Goal: Transaction & Acquisition: Purchase product/service

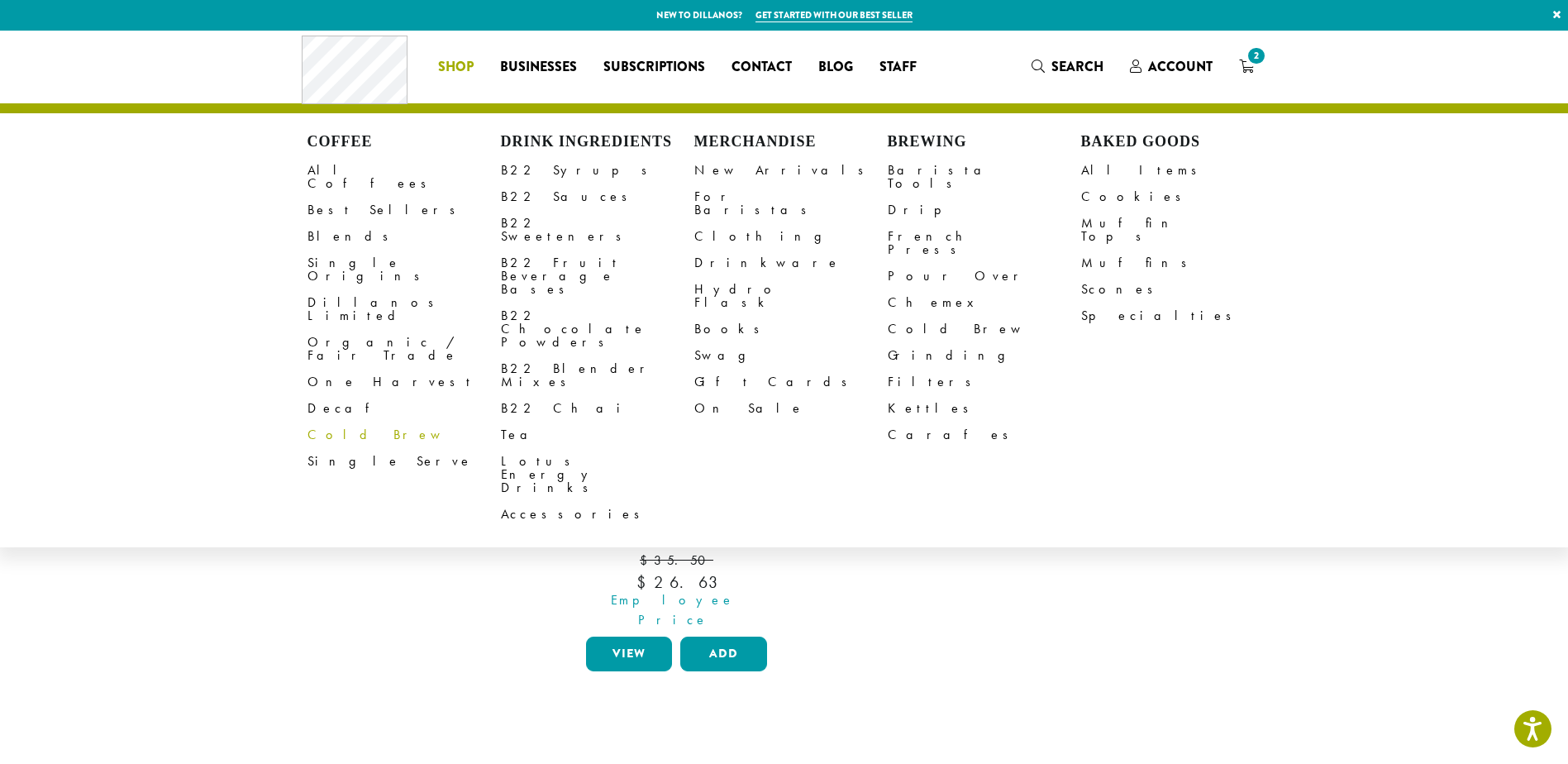
click at [341, 166] on link "All Coffees" at bounding box center [404, 176] width 194 height 40
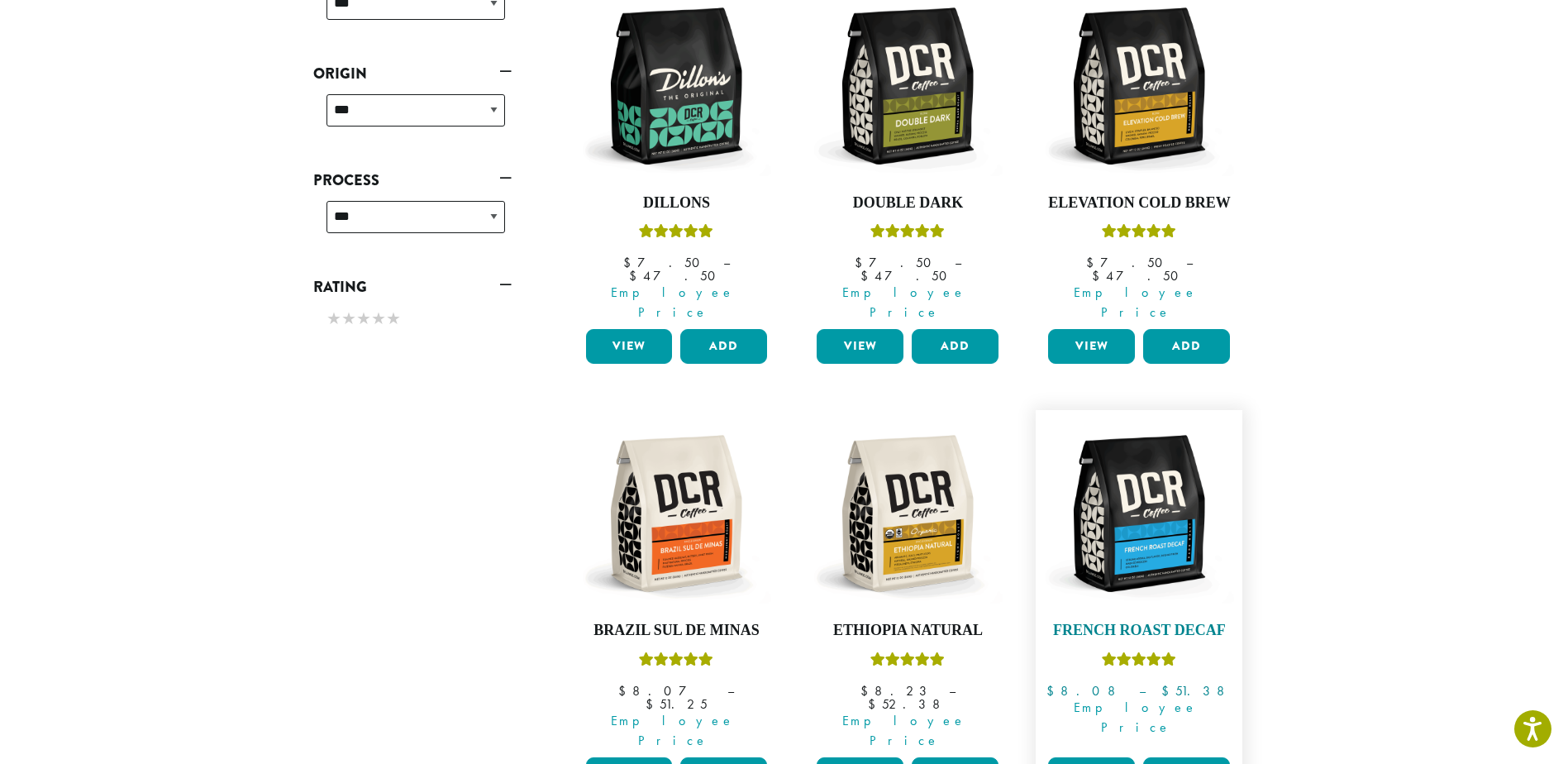
scroll to position [745, 0]
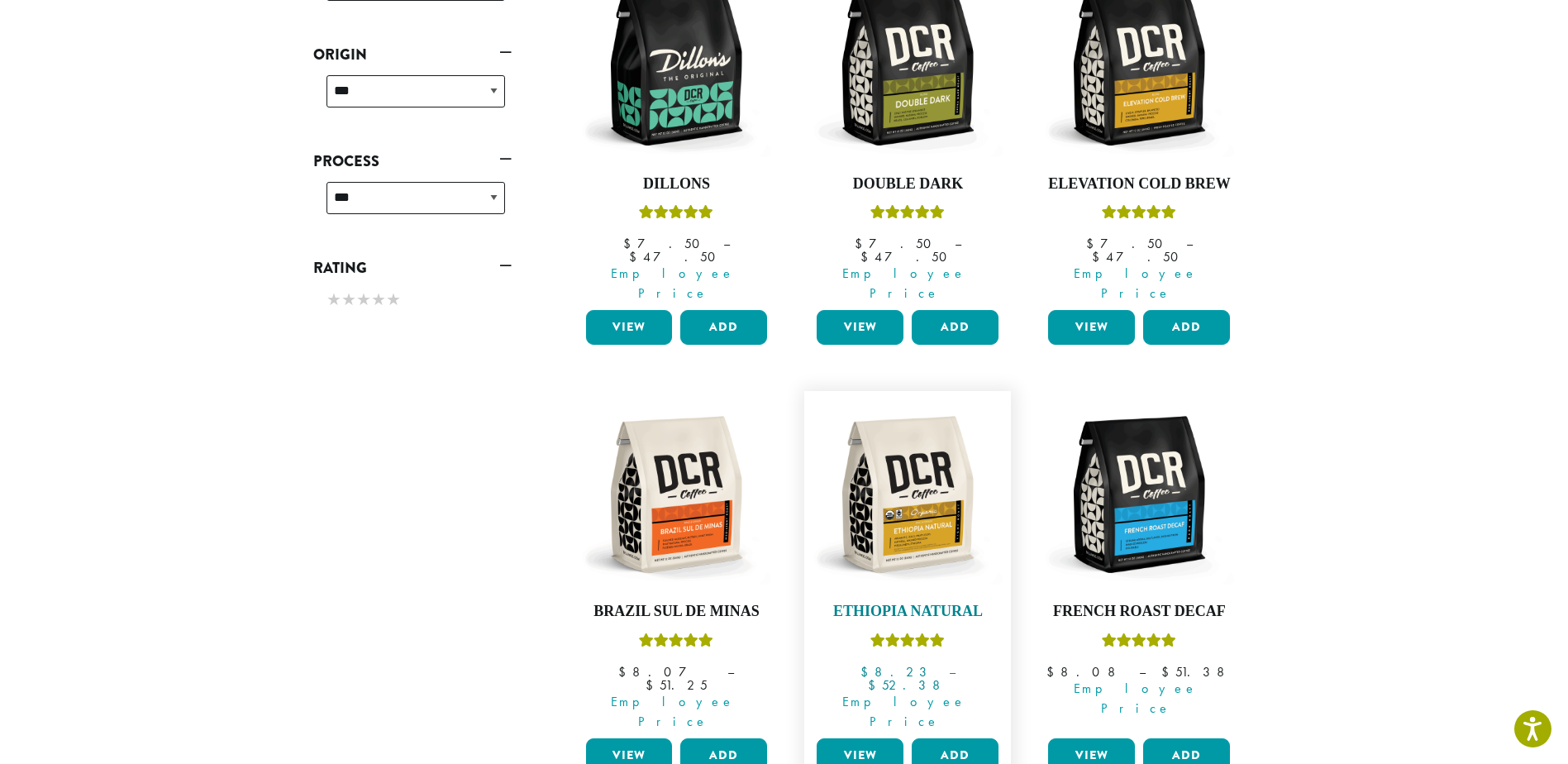
click at [911, 497] on img at bounding box center [907, 494] width 190 height 190
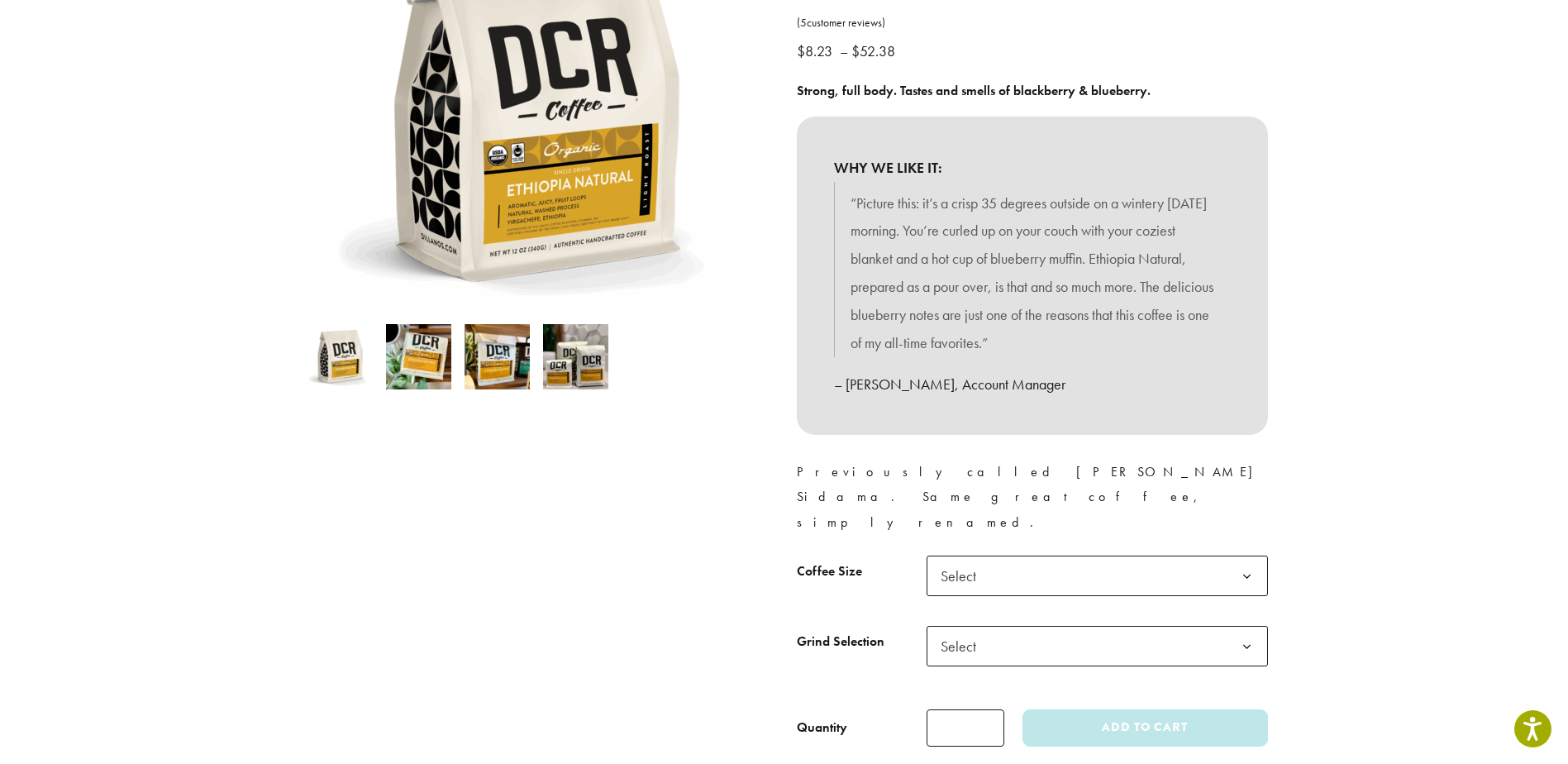
scroll to position [330, 0]
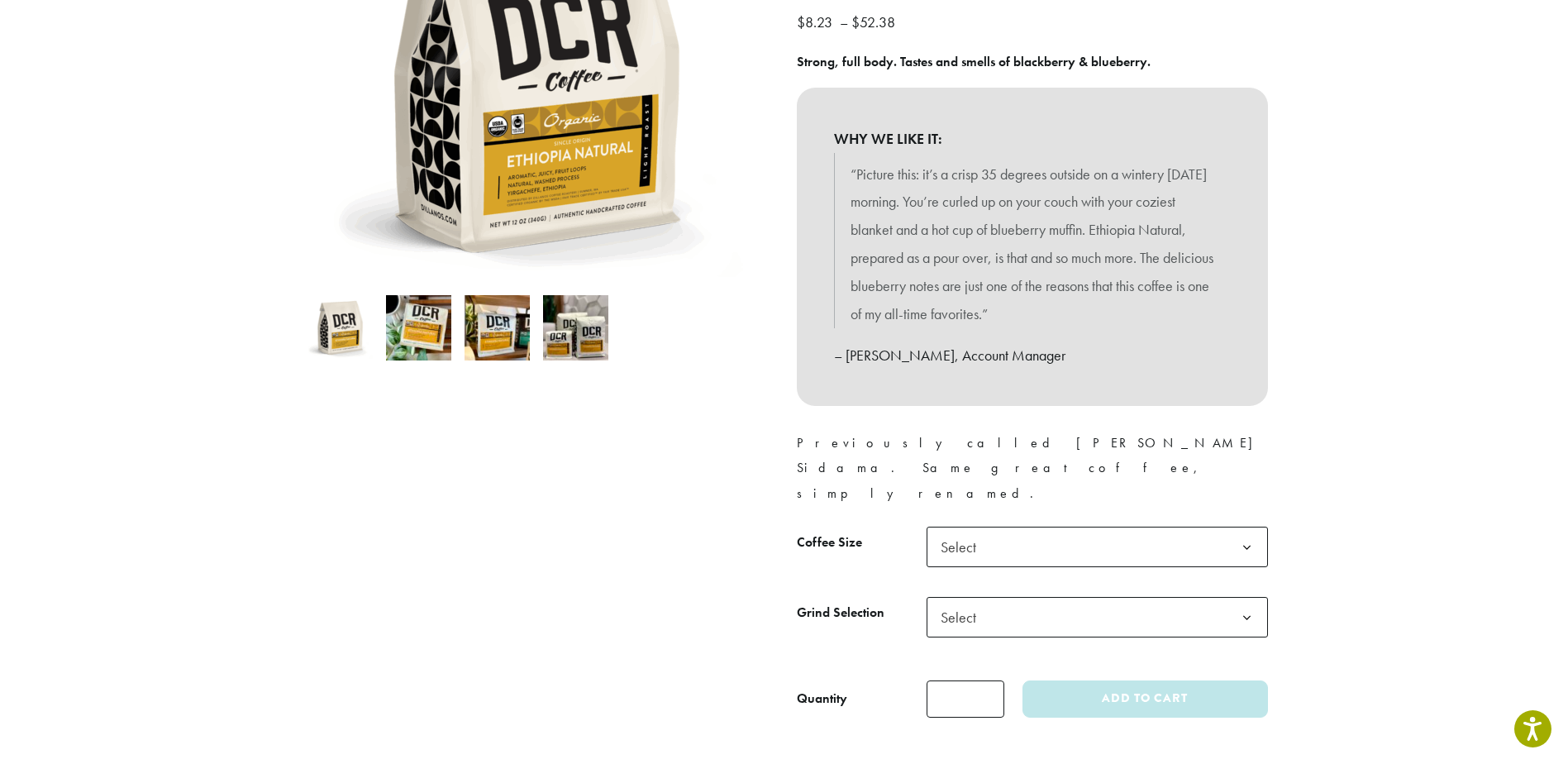
click at [1018, 527] on span "Select" at bounding box center [1097, 548] width 341 height 41
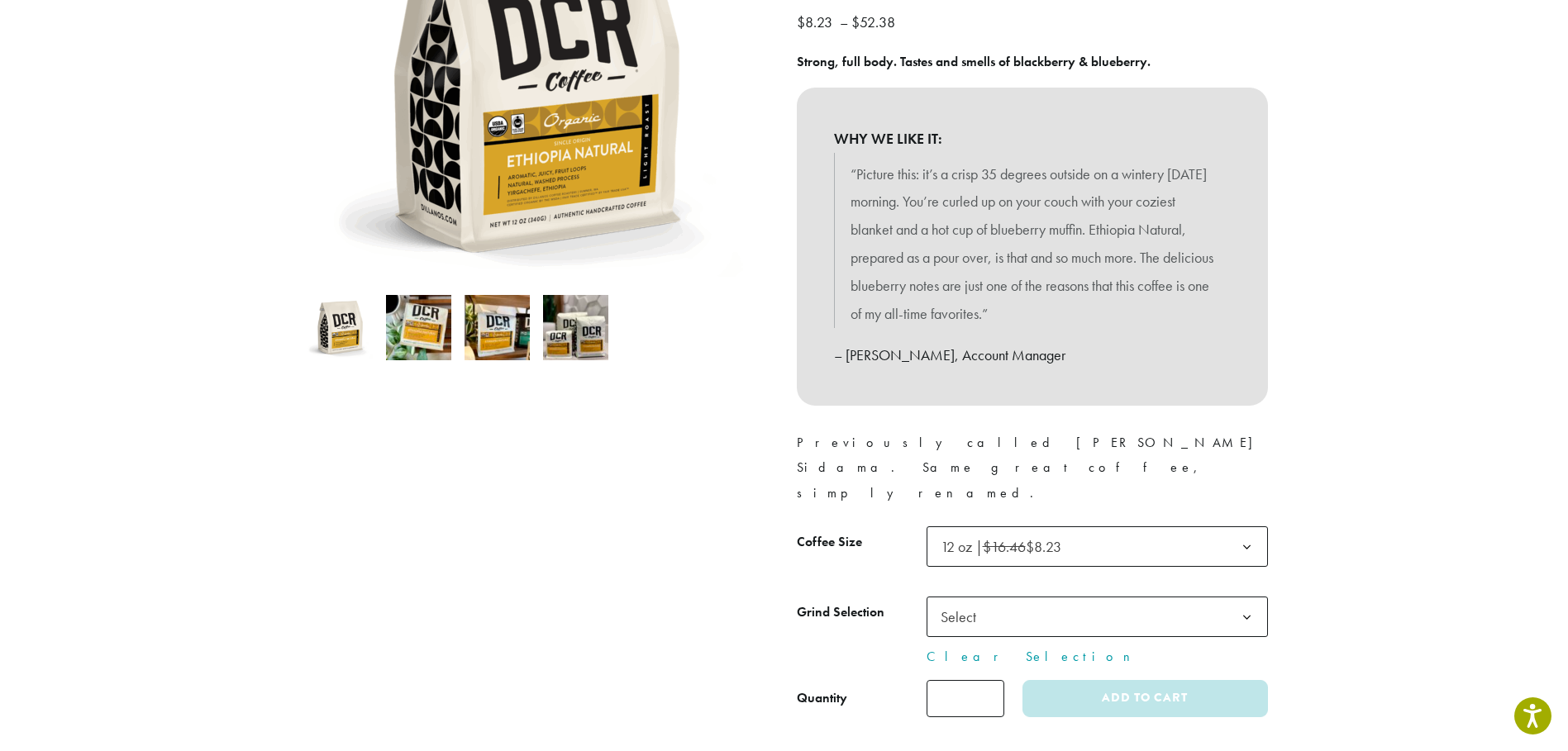
click at [1023, 597] on span "Select" at bounding box center [1097, 618] width 341 height 41
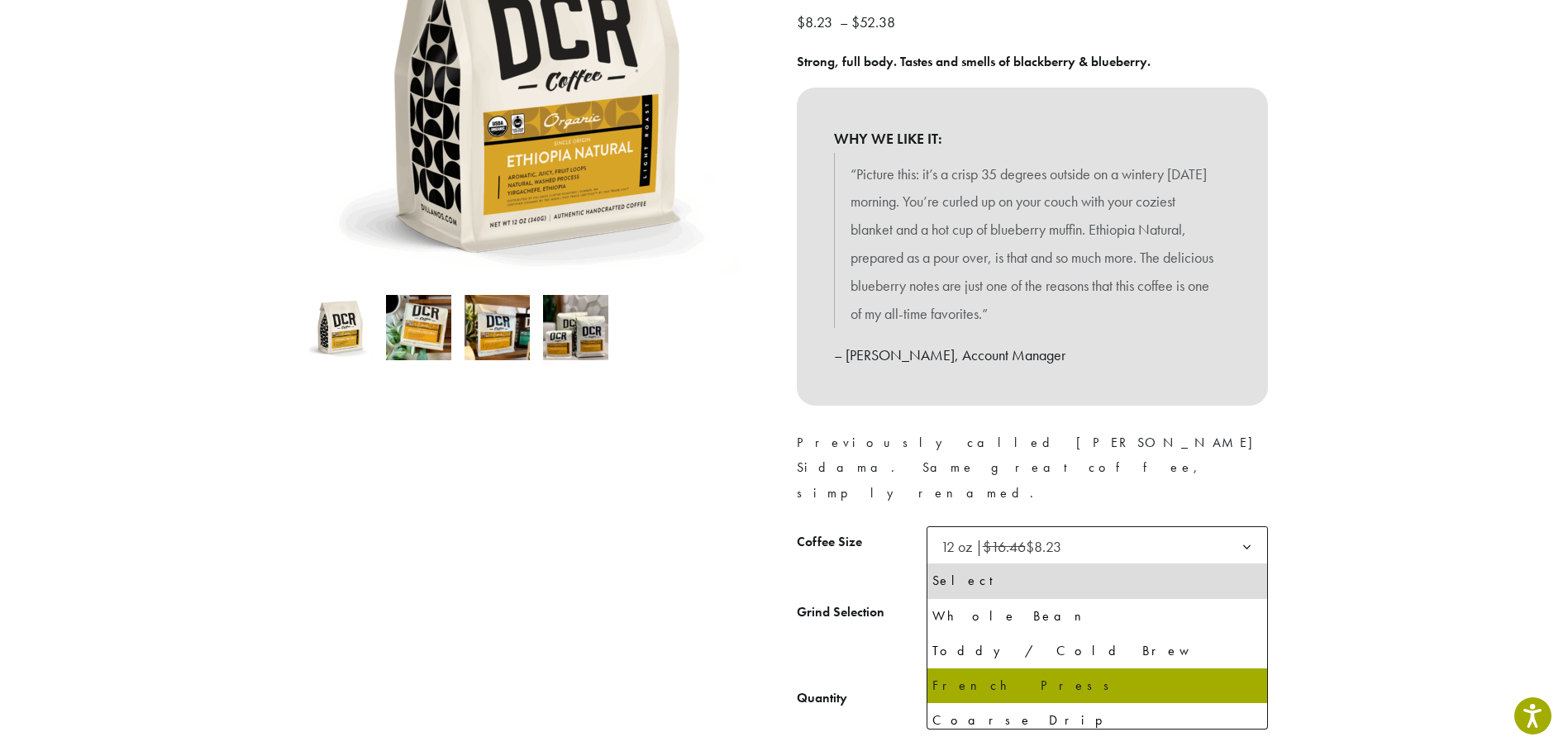
select select "*********"
select select "**********"
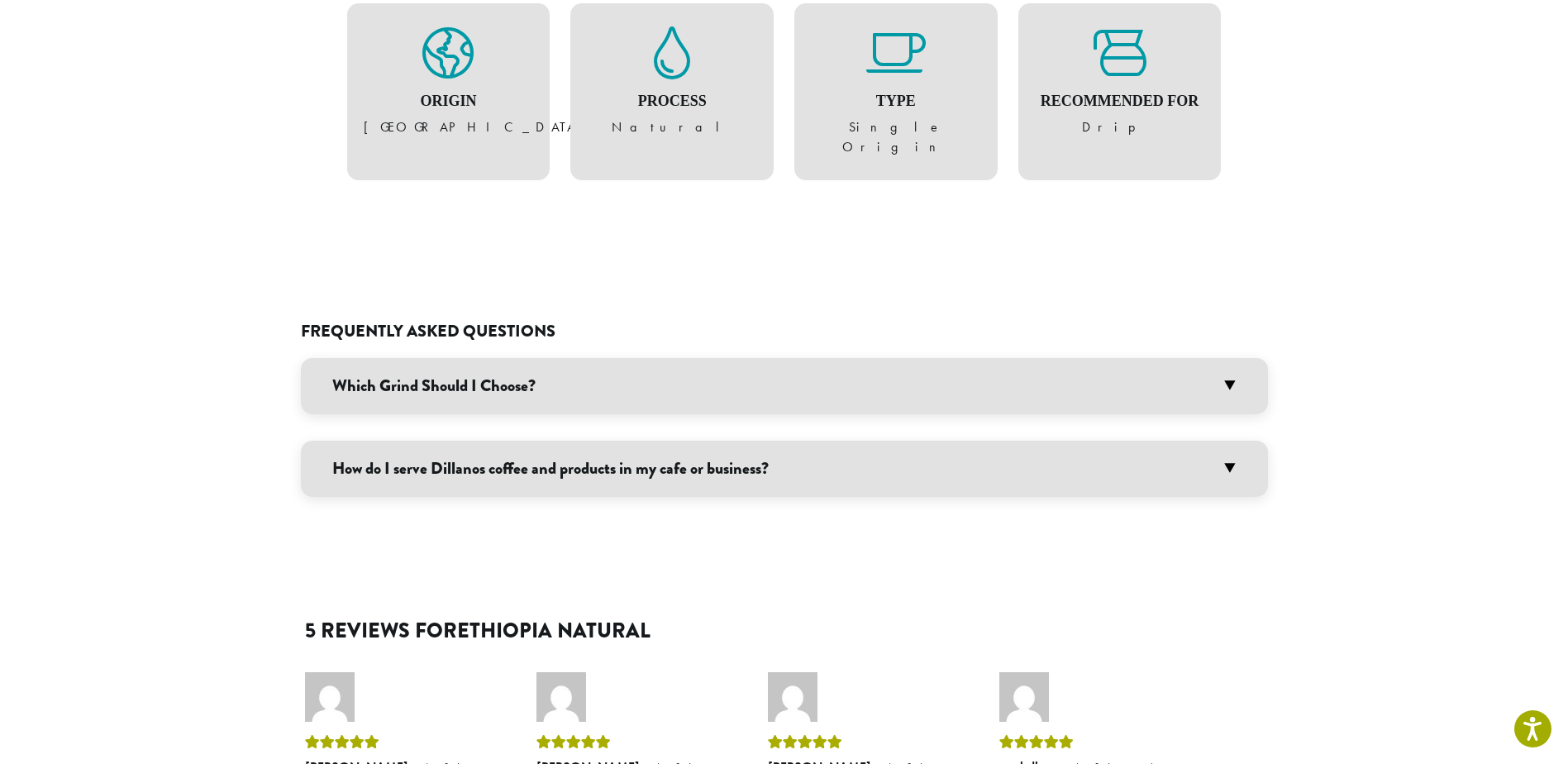
scroll to position [1158, 0]
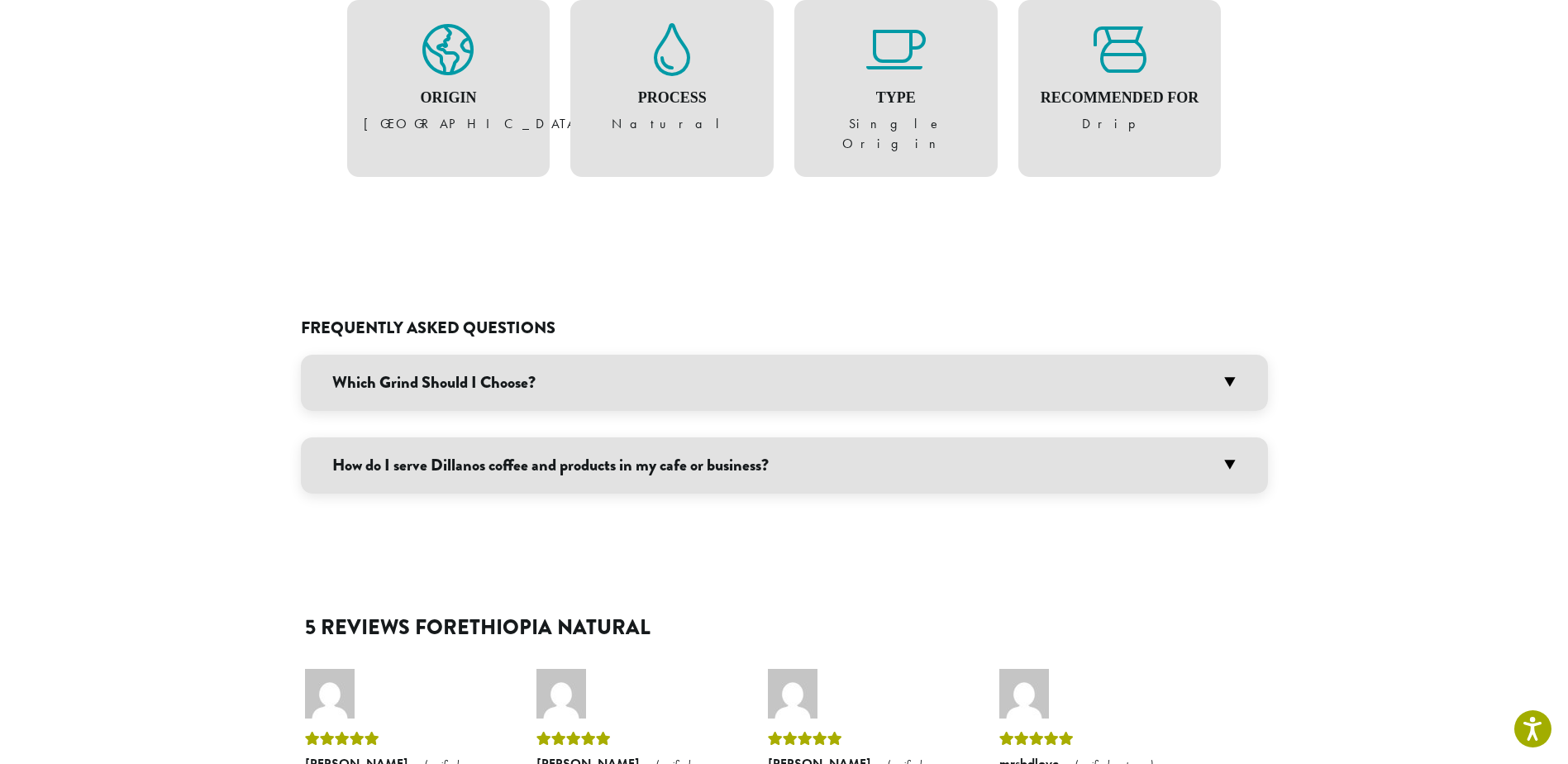
click at [609, 355] on h3 "Which Grind Should I Choose?" at bounding box center [784, 383] width 967 height 57
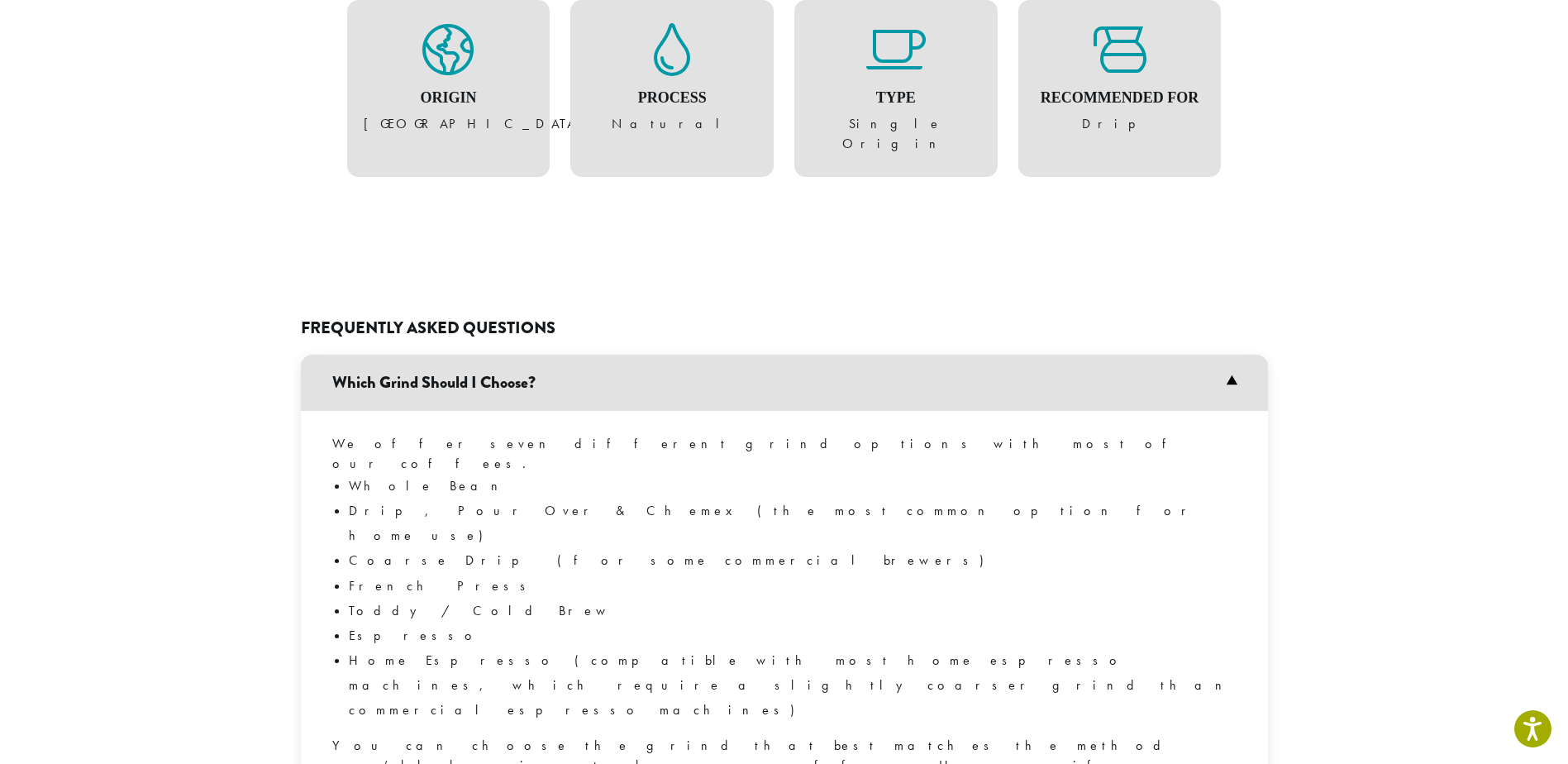
click at [602, 355] on h3 "Which Grind Should I Choose?" at bounding box center [784, 383] width 967 height 57
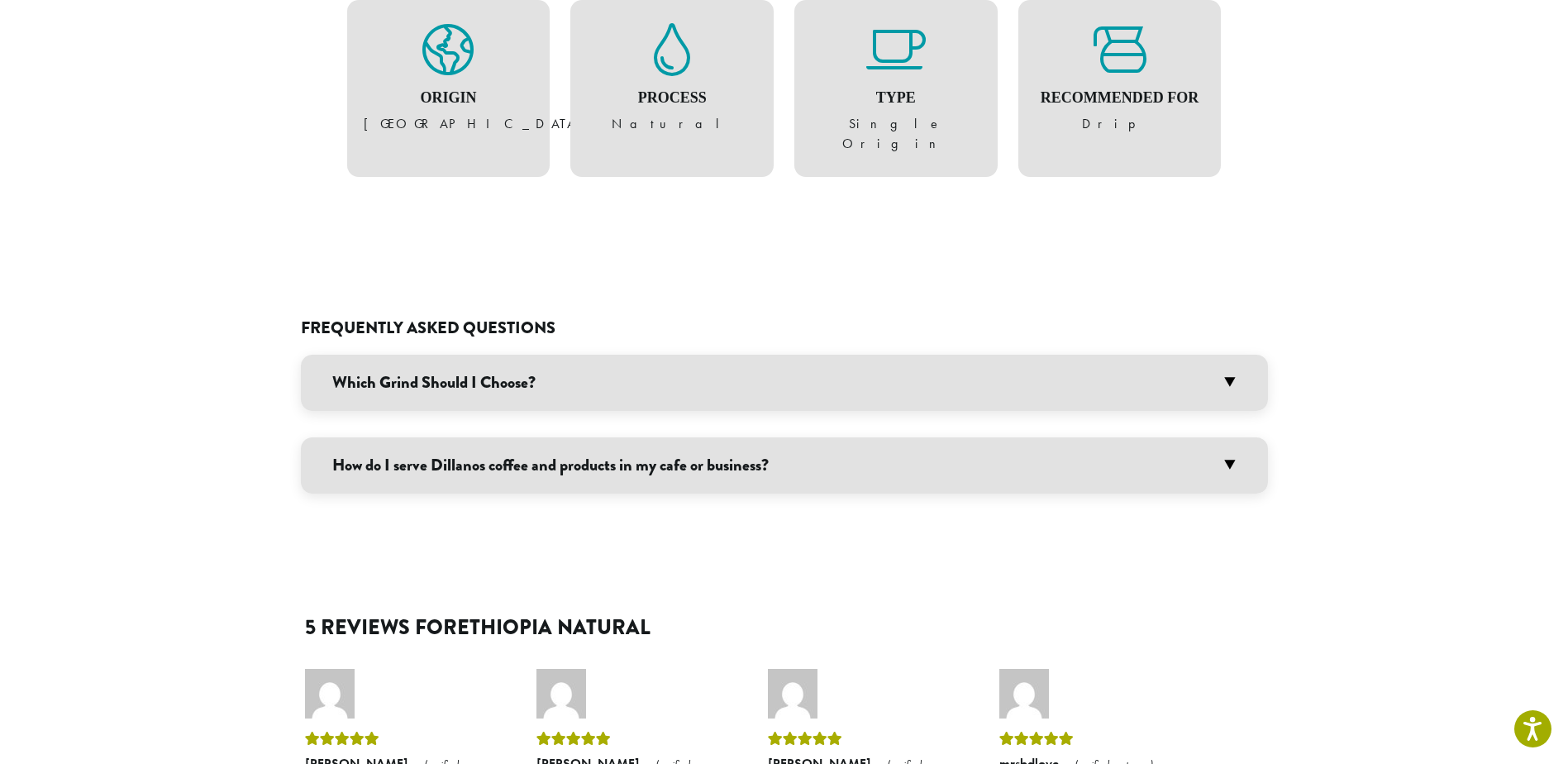
click at [525, 438] on h3 "How do I serve Dillanos coffee and products in my cafe or business?" at bounding box center [784, 466] width 967 height 57
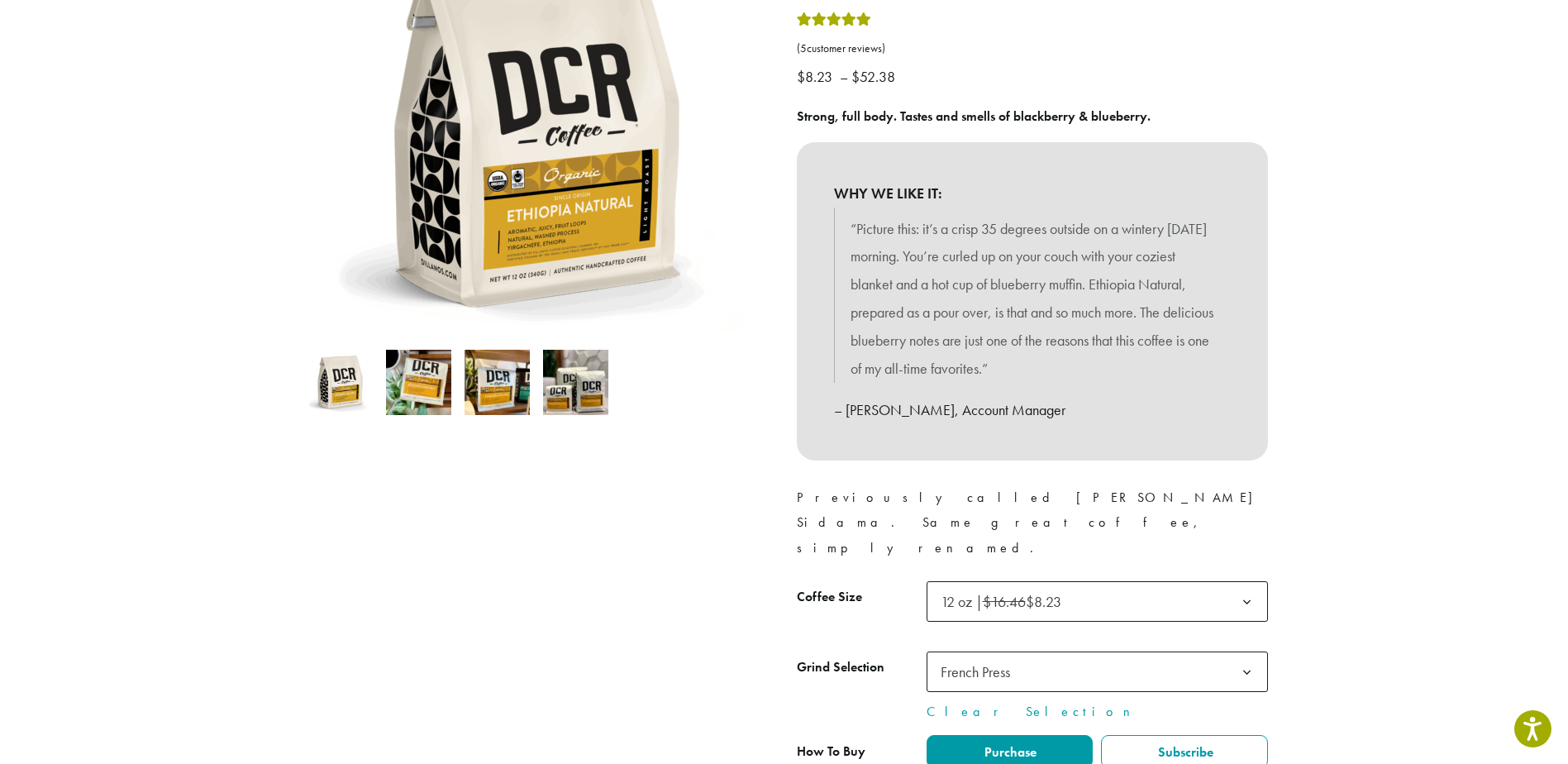
scroll to position [248, 0]
